Goal: Information Seeking & Learning: Learn about a topic

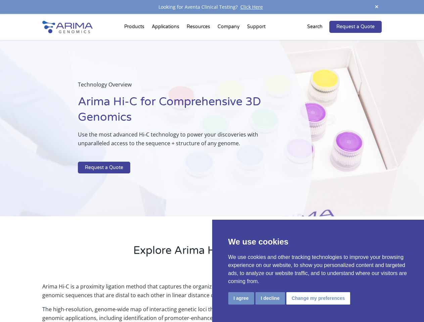
click at [212, 161] on p at bounding box center [178, 157] width 200 height 9
click at [241, 298] on button "I agree" at bounding box center [241, 298] width 26 height 12
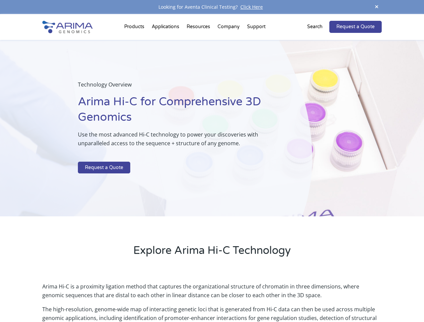
click at [270, 298] on p "Arima Hi-C is a proximity ligation method that captures the organizational stru…" at bounding box center [211, 293] width 339 height 23
click at [317, 298] on p "Arima Hi-C is a proximity ligation method that captures the organizational stru…" at bounding box center [211, 293] width 339 height 23
click at [376, 7] on span at bounding box center [376, 7] width 10 height 9
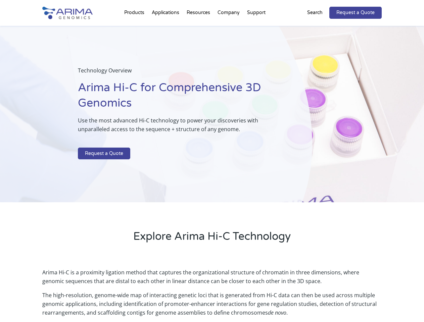
click at [212, 168] on div "Technology Overview Arima Hi-C for Comprehensive 3D Genomics Use the most advan…" at bounding box center [156, 114] width 312 height 177
click at [135, 28] on div "Technology Overview Arima Hi-C for Comprehensive 3D Genomics Use the most advan…" at bounding box center [156, 114] width 312 height 177
click at [199, 28] on div "Technology Overview Arima Hi-C for Comprehensive 3D Genomics Use the most advan…" at bounding box center [156, 114] width 312 height 177
click at [229, 28] on div "Technology Overview Arima Hi-C for Comprehensive 3D Genomics Use the most advan…" at bounding box center [156, 114] width 312 height 177
click at [256, 28] on div "Technology Overview Arima Hi-C for Comprehensive 3D Genomics Use the most advan…" at bounding box center [156, 114] width 312 height 177
